Goal: Check status: Check status

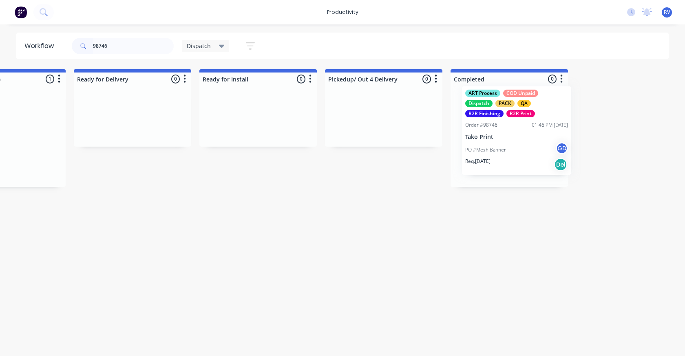
scroll to position [0, 827]
drag, startPoint x: 246, startPoint y: 139, endPoint x: 517, endPoint y: 134, distance: 270.8
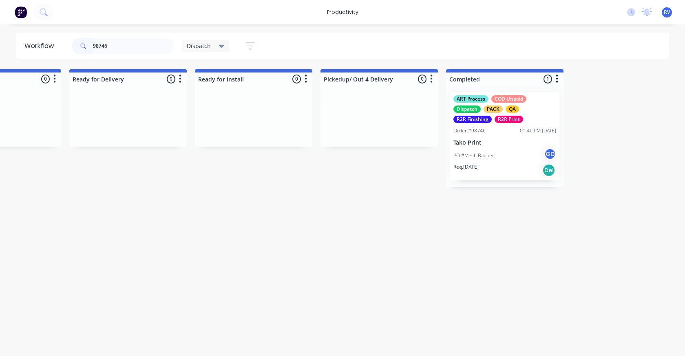
click at [504, 113] on div "ART Process COD Unpaid Dispatch PACK QA R2R Finishing R2R Print" at bounding box center [504, 109] width 103 height 28
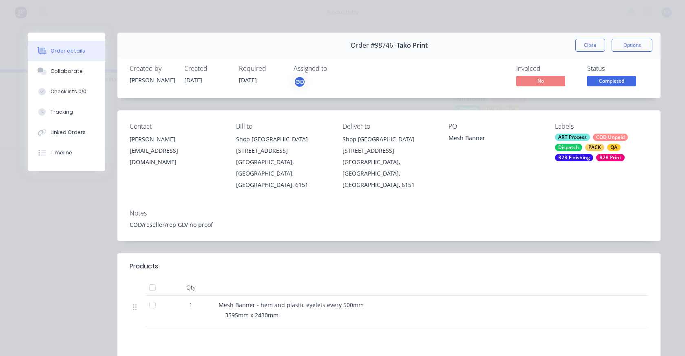
click at [593, 137] on div "COD Unpaid" at bounding box center [610, 137] width 35 height 7
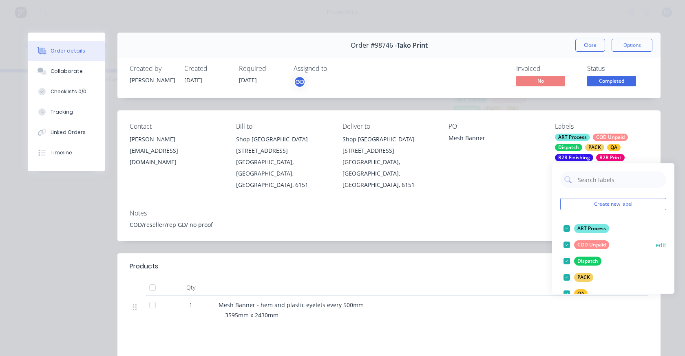
click at [567, 244] on div at bounding box center [567, 245] width 16 height 16
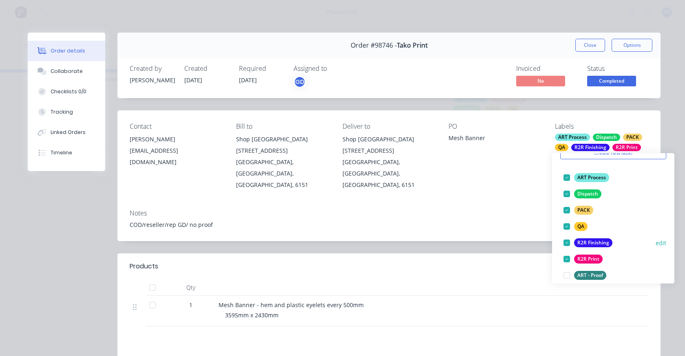
scroll to position [122, 0]
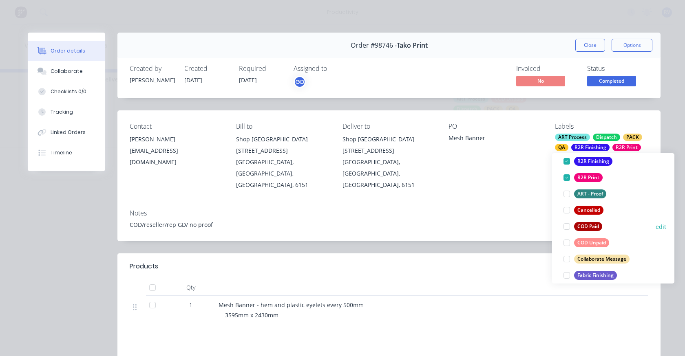
click at [563, 228] on div at bounding box center [567, 227] width 16 height 16
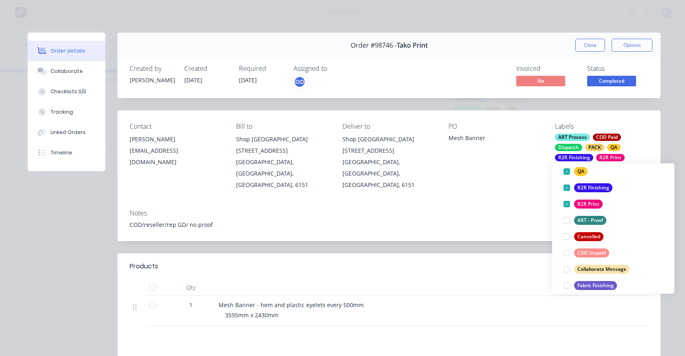
scroll to position [8, 0]
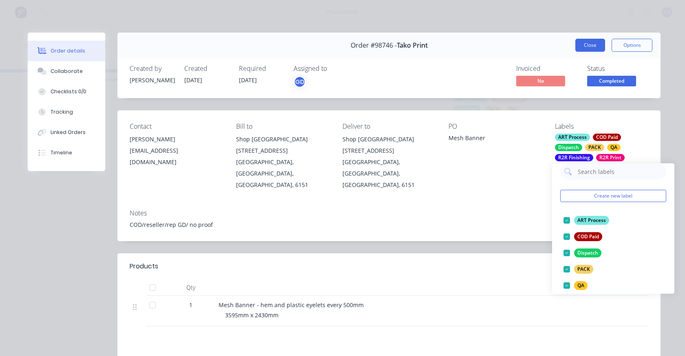
click at [583, 46] on button "Close" at bounding box center [590, 45] width 30 height 13
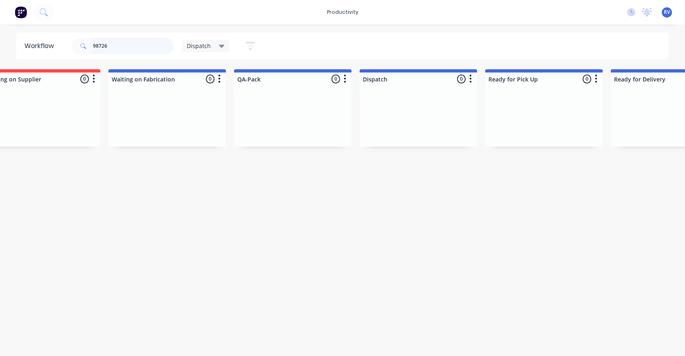
scroll to position [0, 0]
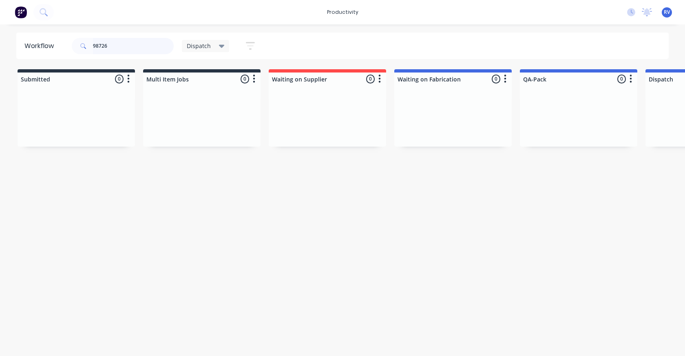
type input "98726"
drag, startPoint x: 194, startPoint y: 46, endPoint x: 194, endPoint y: 52, distance: 5.7
click at [195, 46] on span "Dispatch" at bounding box center [199, 46] width 24 height 9
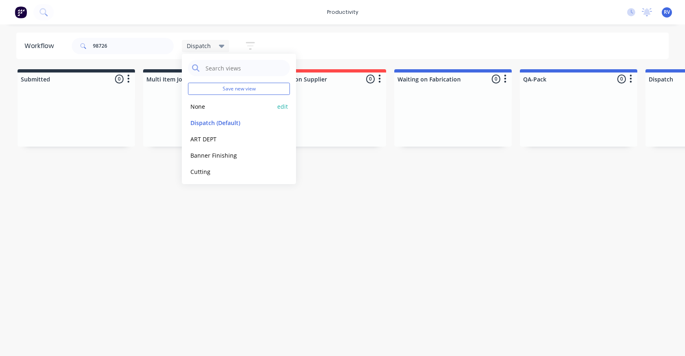
drag, startPoint x: 193, startPoint y: 105, endPoint x: 177, endPoint y: 92, distance: 20.6
click at [193, 104] on button "None" at bounding box center [231, 106] width 87 height 9
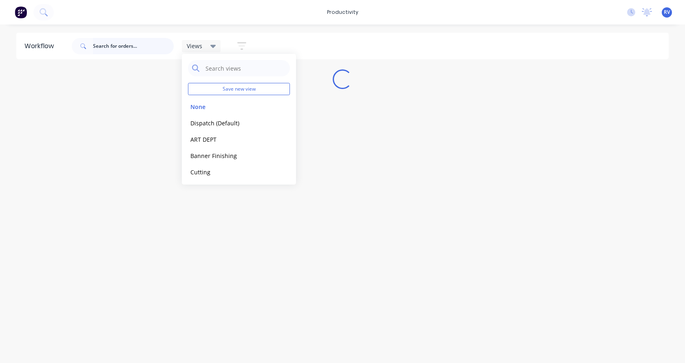
click at [112, 43] on input "text" at bounding box center [133, 46] width 81 height 16
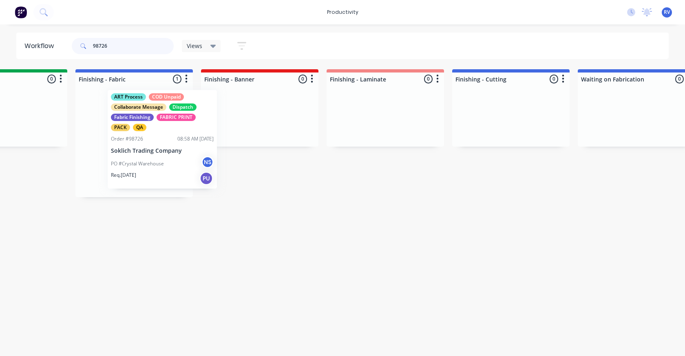
scroll to position [0, 1449]
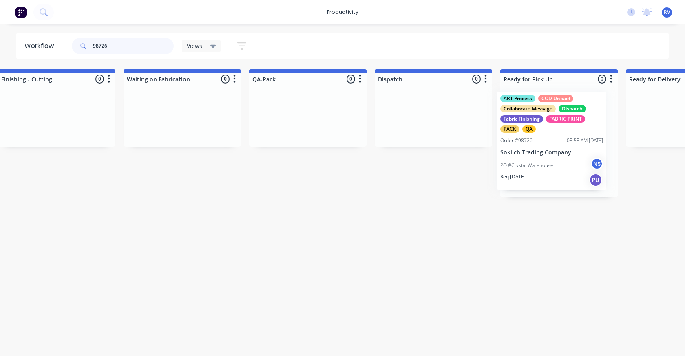
drag, startPoint x: 112, startPoint y: 140, endPoint x: 535, endPoint y: 128, distance: 423.1
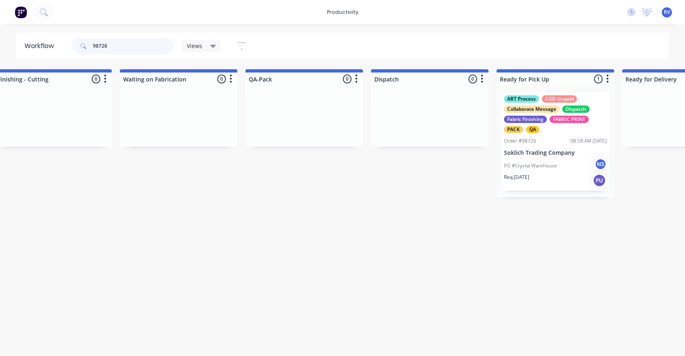
type input "98726"
